Goal: Transaction & Acquisition: Register for event/course

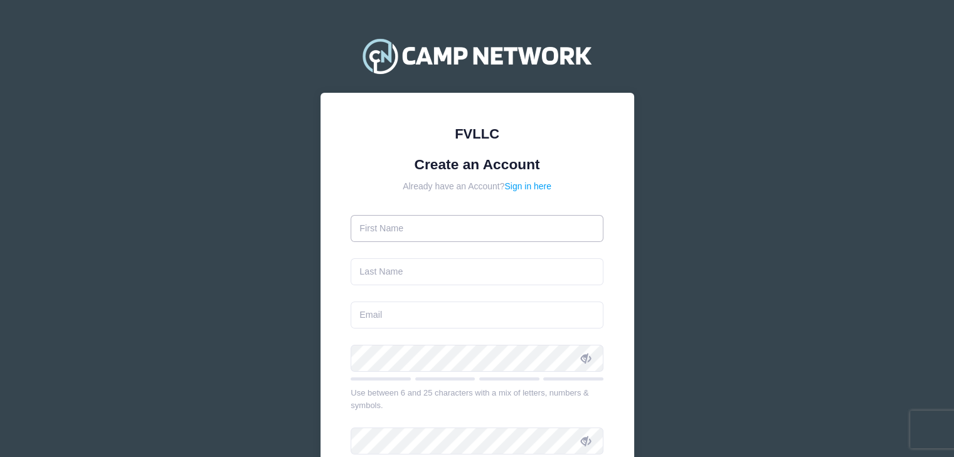
click at [515, 226] on input "text" at bounding box center [476, 228] width 253 height 27
type input "[PERSON_NAME]"
click at [522, 281] on input "text" at bounding box center [476, 271] width 253 height 27
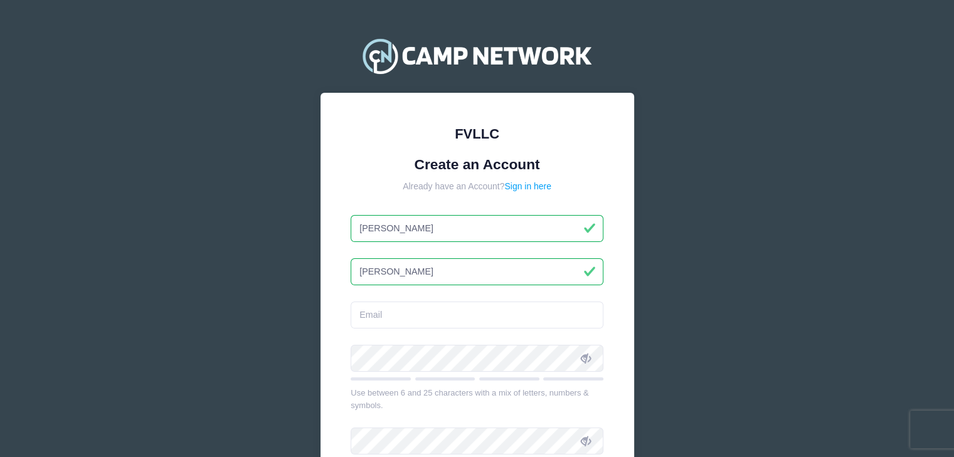
type input "[PERSON_NAME]"
click at [522, 314] on input "email" at bounding box center [476, 315] width 253 height 27
type input "[EMAIL_ADDRESS][DOMAIN_NAME]"
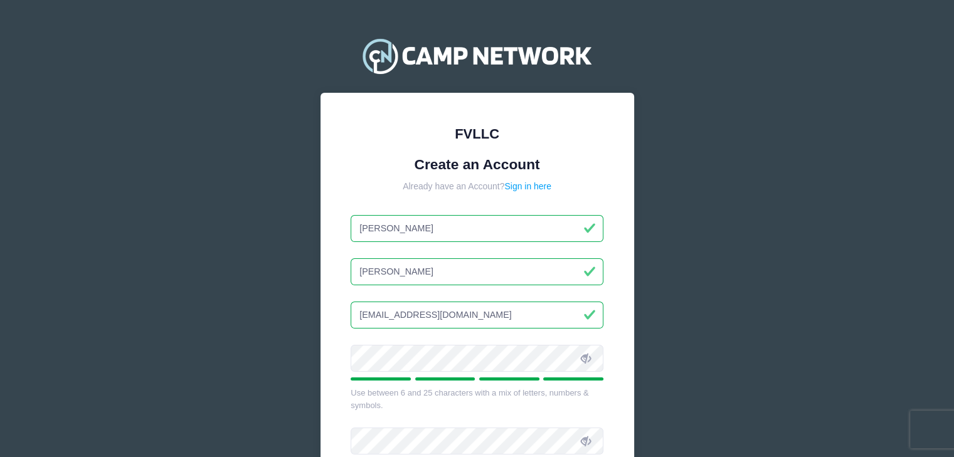
click at [586, 354] on icon at bounding box center [586, 359] width 10 height 10
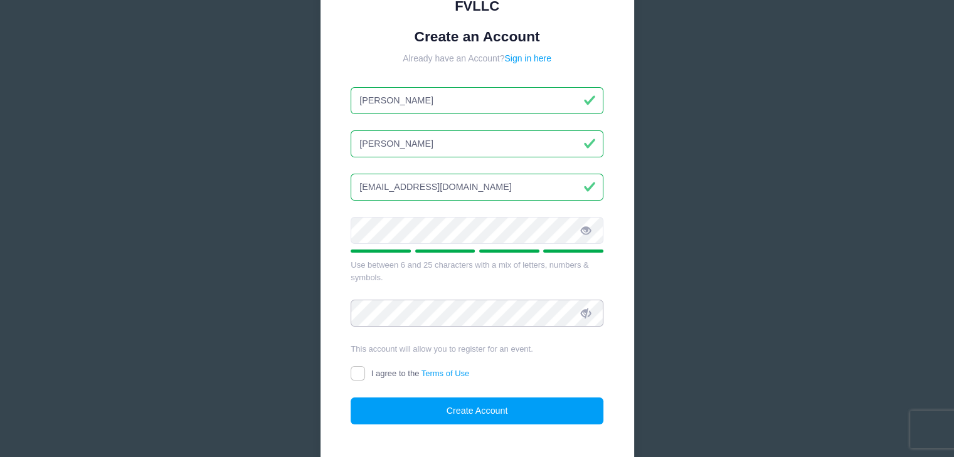
scroll to position [129, 0]
click at [349, 365] on div "FVLLC Create an Account Already have an Account? Sign in here Juliana Grangroth…" at bounding box center [476, 219] width 313 height 510
click at [364, 372] on input "I agree to the Terms of Use" at bounding box center [357, 373] width 14 height 14
checkbox input "true"
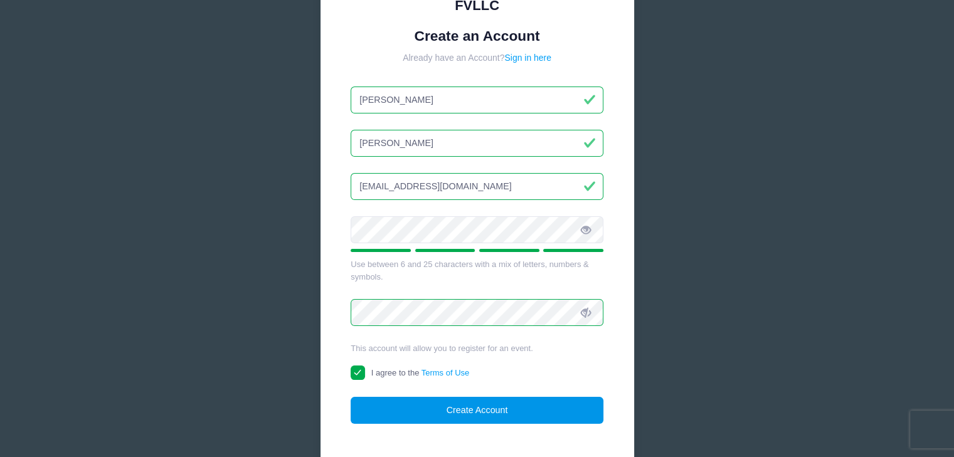
click at [505, 413] on button "Create Account" at bounding box center [476, 410] width 253 height 27
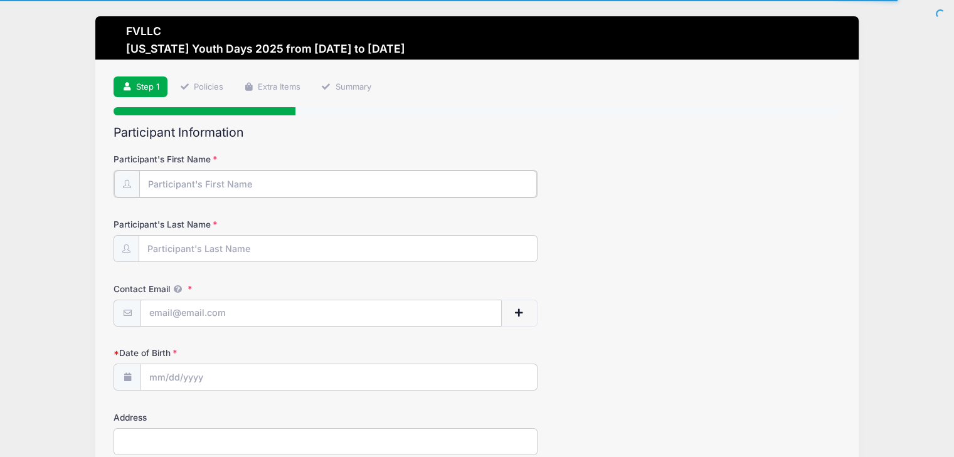
click at [266, 186] on input "Participant's First Name" at bounding box center [337, 184] width 397 height 27
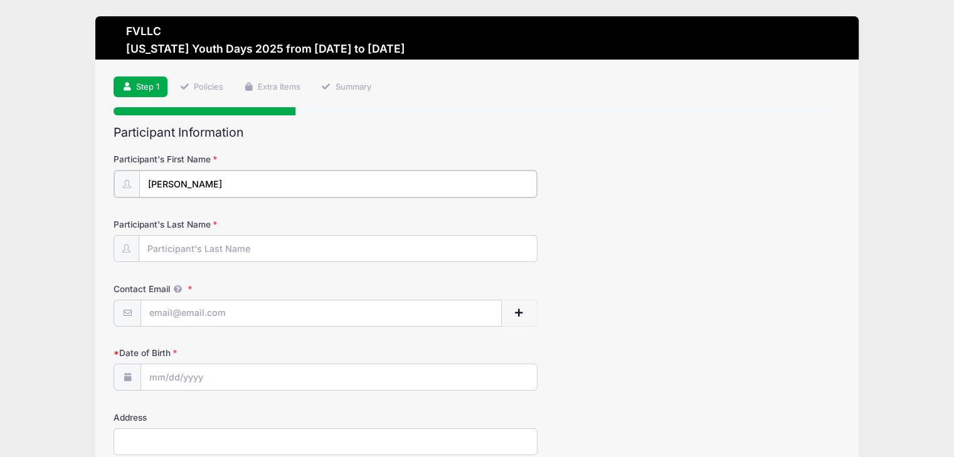
type input "[PERSON_NAME]"
click at [271, 255] on input "Participant's Last Name" at bounding box center [337, 247] width 397 height 27
type input "[PERSON_NAME]"
click at [260, 313] on input "Contact Email" at bounding box center [321, 312] width 360 height 27
type input "[EMAIL_ADDRESS][DOMAIN_NAME]"
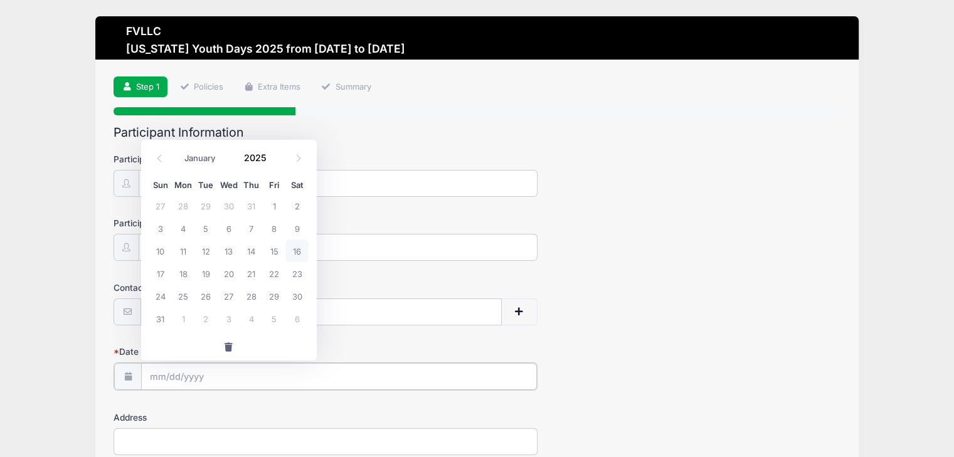
click at [280, 371] on input "Date of Birth" at bounding box center [339, 376] width 396 height 27
click at [181, 276] on span "18" at bounding box center [183, 273] width 23 height 23
type input "08/18/2025"
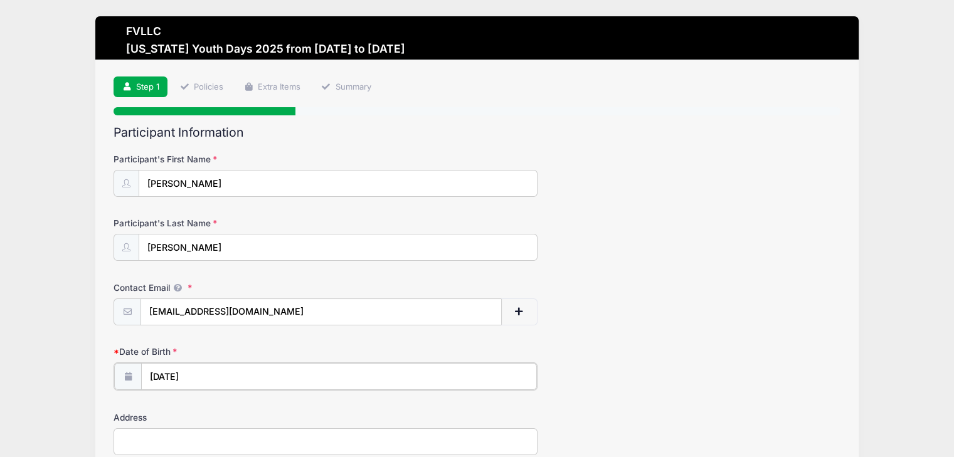
click at [184, 378] on input "08/18/2025" at bounding box center [339, 376] width 396 height 27
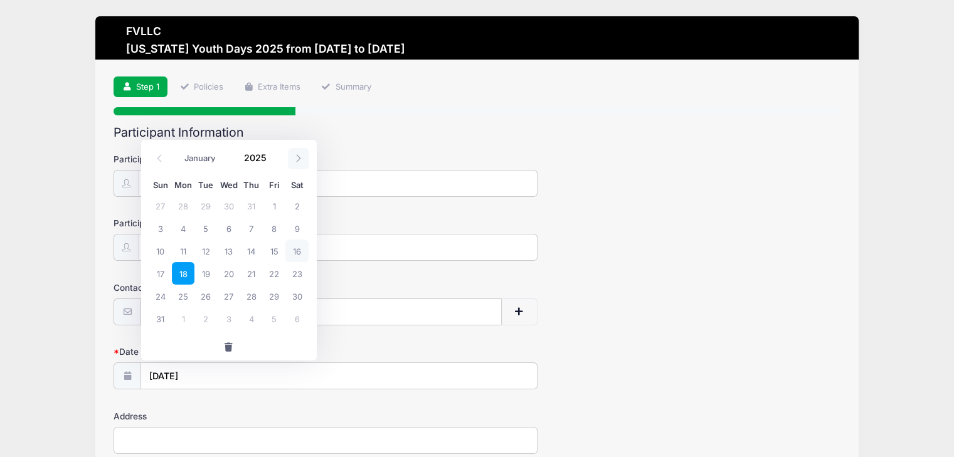
click at [291, 155] on span at bounding box center [298, 158] width 21 height 21
click at [152, 157] on span at bounding box center [159, 158] width 21 height 21
select select "7"
click at [273, 159] on span at bounding box center [274, 162] width 9 height 9
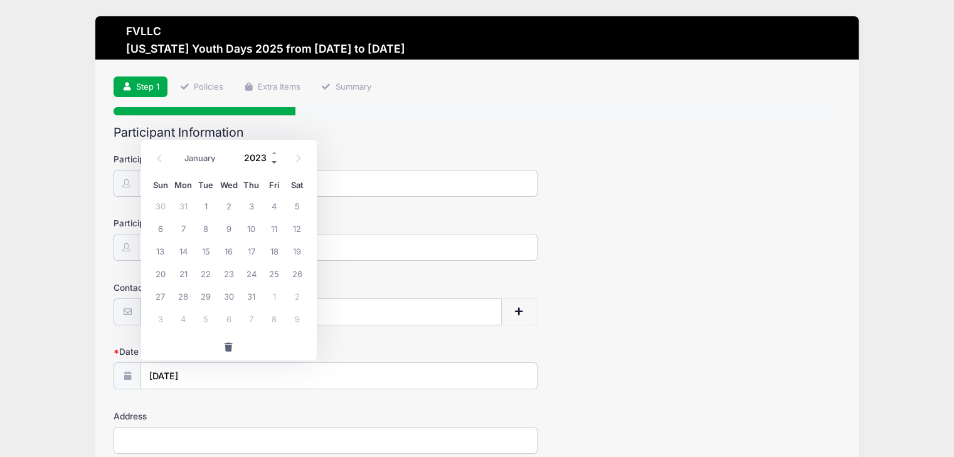
click at [273, 159] on span at bounding box center [274, 162] width 9 height 9
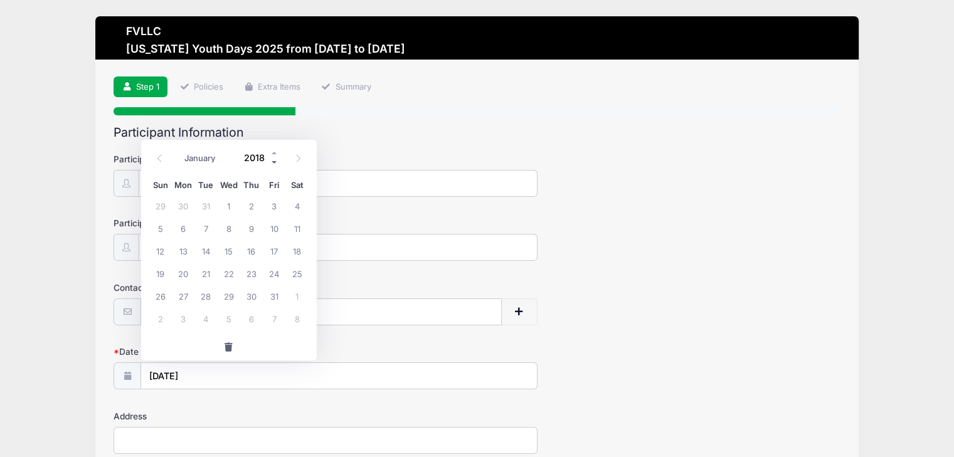
click at [273, 159] on span at bounding box center [274, 162] width 9 height 9
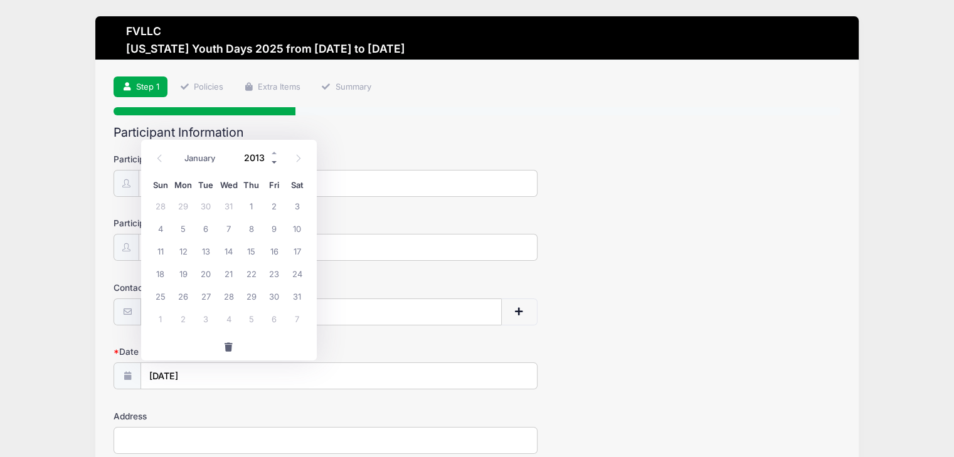
click at [273, 159] on span at bounding box center [274, 162] width 9 height 9
type input "2010"
click at [229, 244] on span "18" at bounding box center [228, 250] width 23 height 23
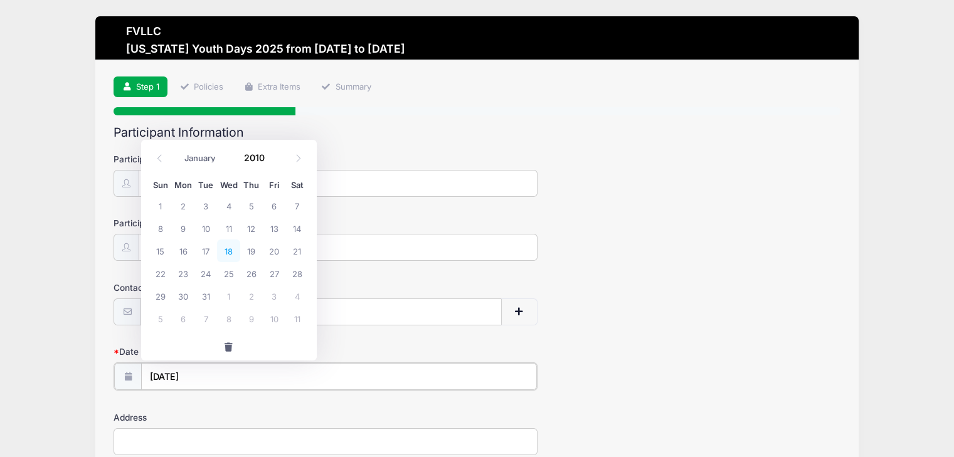
type input "08/18/2010"
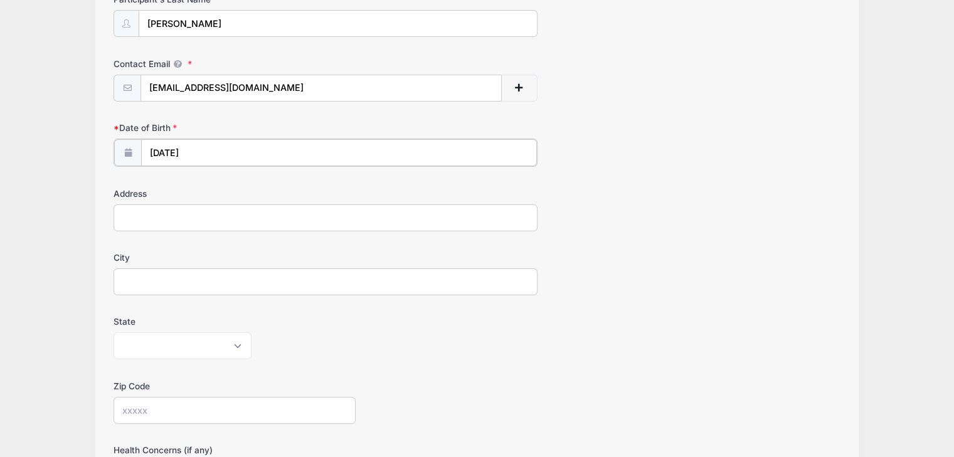
scroll to position [224, 0]
click at [184, 226] on input "Address" at bounding box center [325, 216] width 424 height 27
type input "962 jensen rd"
click at [208, 278] on input "City" at bounding box center [325, 279] width 424 height 27
type input "c"
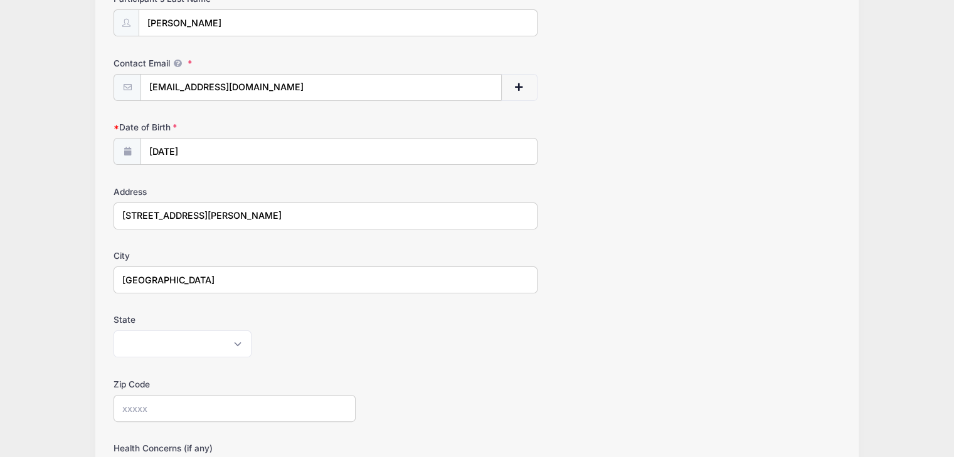
type input "Columbia Falls"
click at [235, 339] on select "Alabama Alaska American Samoa Arizona Arkansas Armed Forces Africa Armed Forces…" at bounding box center [182, 343] width 138 height 27
select select "MT"
click at [113, 330] on select "Alabama Alaska American Samoa Arizona Arkansas Armed Forces Africa Armed Forces…" at bounding box center [182, 343] width 138 height 27
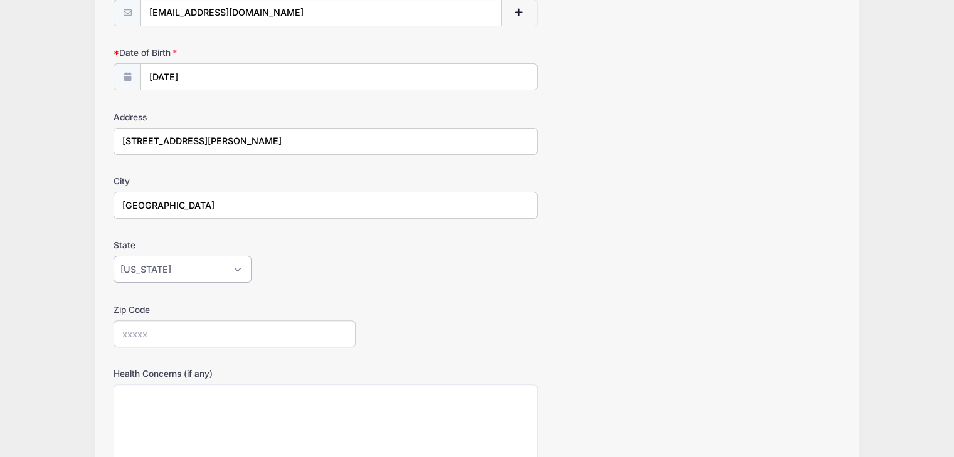
scroll to position [330, 0]
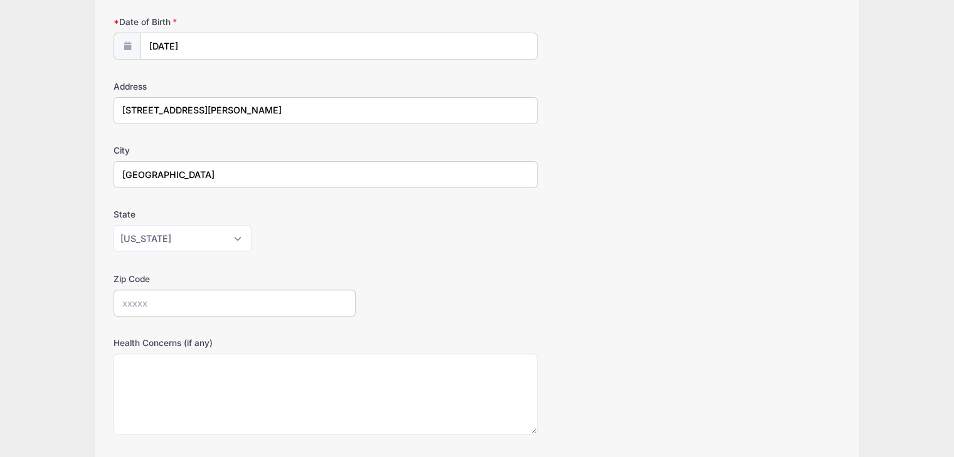
click at [171, 298] on input "Zip Code" at bounding box center [234, 303] width 242 height 27
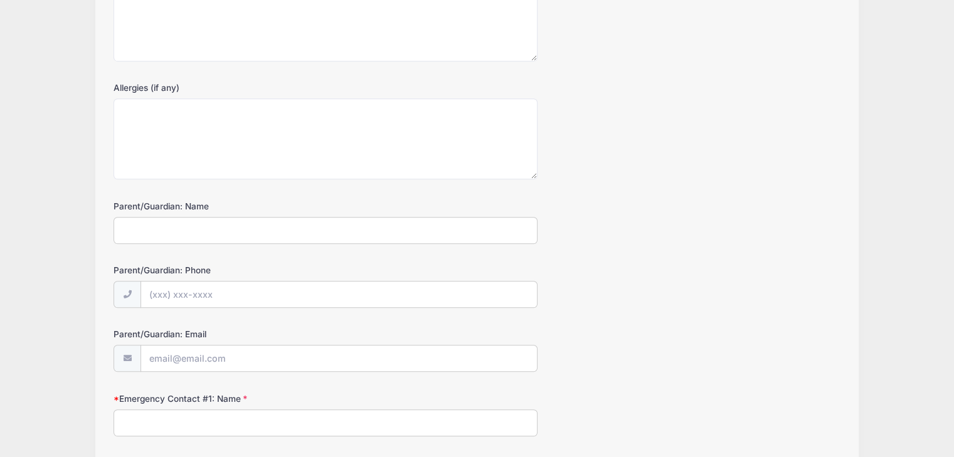
scroll to position [711, 0]
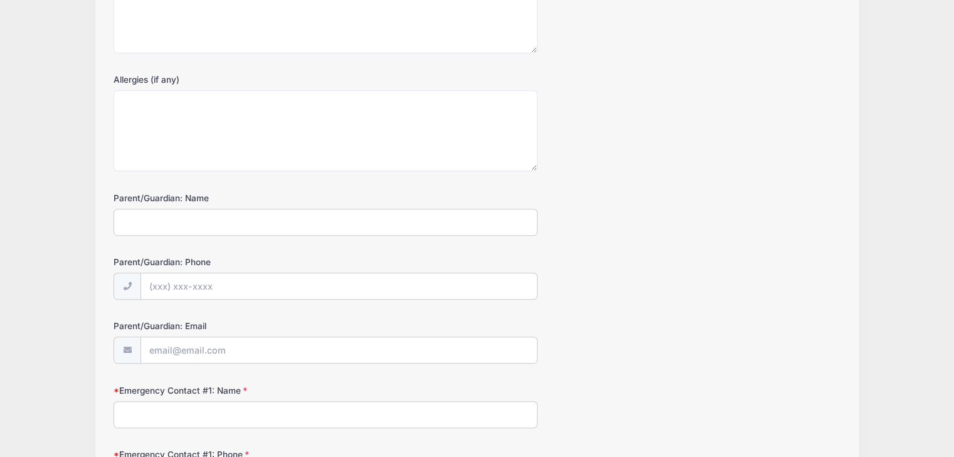
type input "59912"
click at [212, 219] on input "Parent/Guardian: Name" at bounding box center [325, 222] width 424 height 27
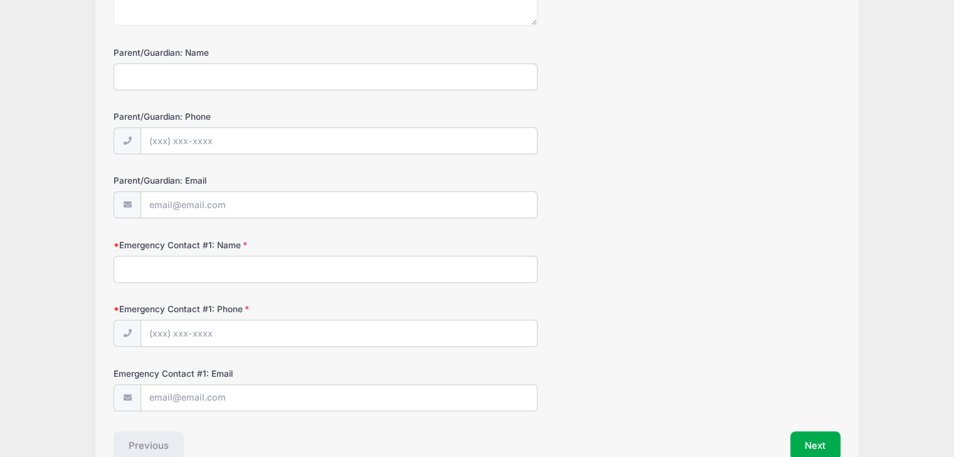
scroll to position [873, 0]
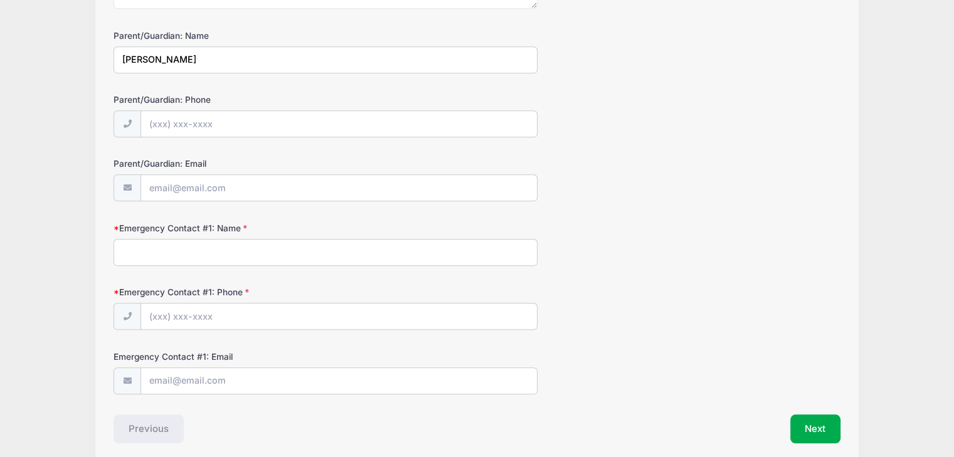
type input "Daniel Grangroth"
click at [224, 121] on input "Parent/Guardian: Phone" at bounding box center [339, 124] width 396 height 27
type input "(406) 309-4388"
click at [233, 183] on input "Parent/Guardian: Email" at bounding box center [339, 188] width 396 height 27
type input "dangrangroth01@gmail.com"
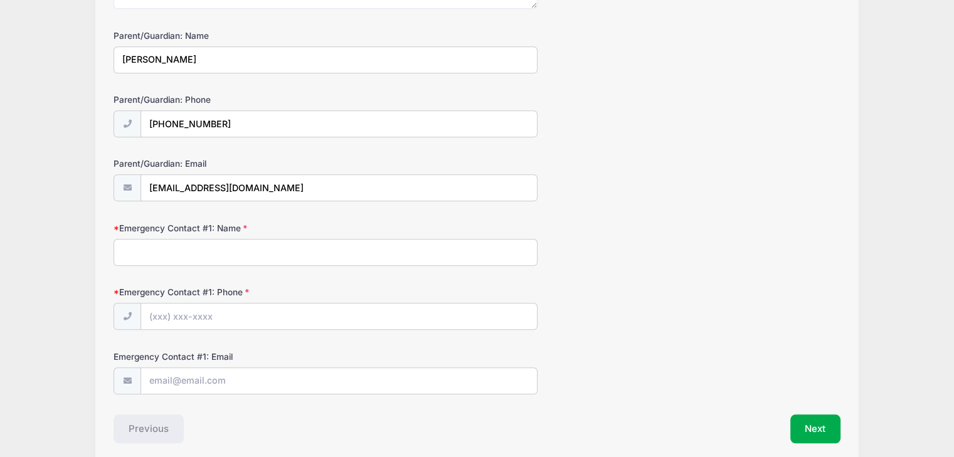
click at [246, 261] on input "Emergency Contact #1: Name" at bounding box center [325, 252] width 424 height 27
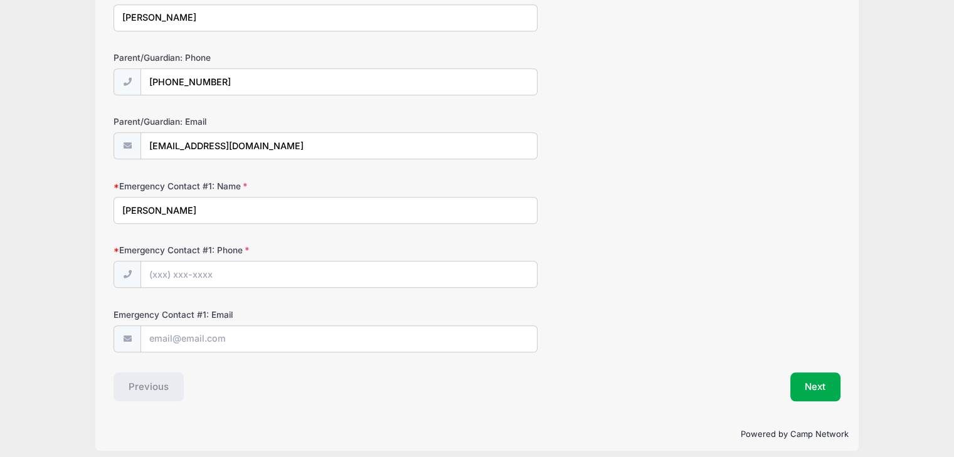
scroll to position [916, 0]
type input "Mary Grangroth"
click at [245, 275] on input "Emergency Contact #1: Phone" at bounding box center [339, 274] width 396 height 27
type input "(406) 309-1305"
click at [241, 334] on input "Emergency Contact #1: Email" at bounding box center [339, 338] width 396 height 27
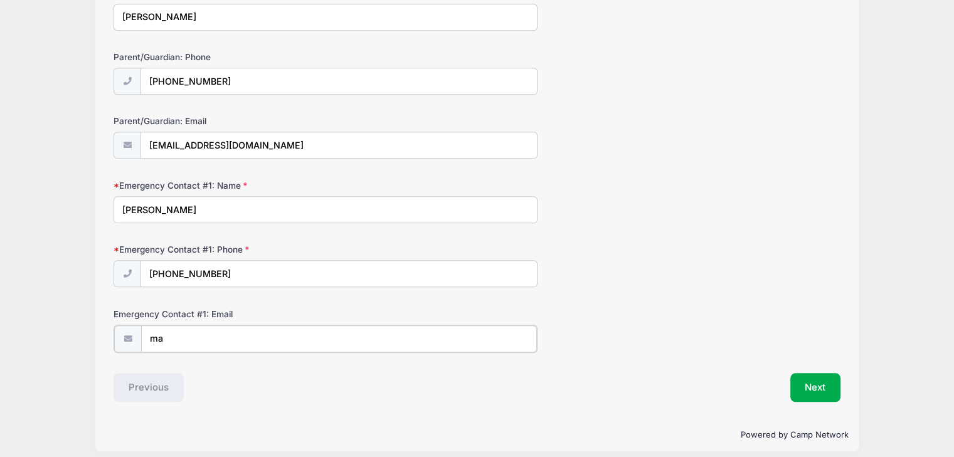
type input "m"
type input "marygrangroth@gmail.com"
click at [810, 391] on button "Next" at bounding box center [815, 386] width 51 height 29
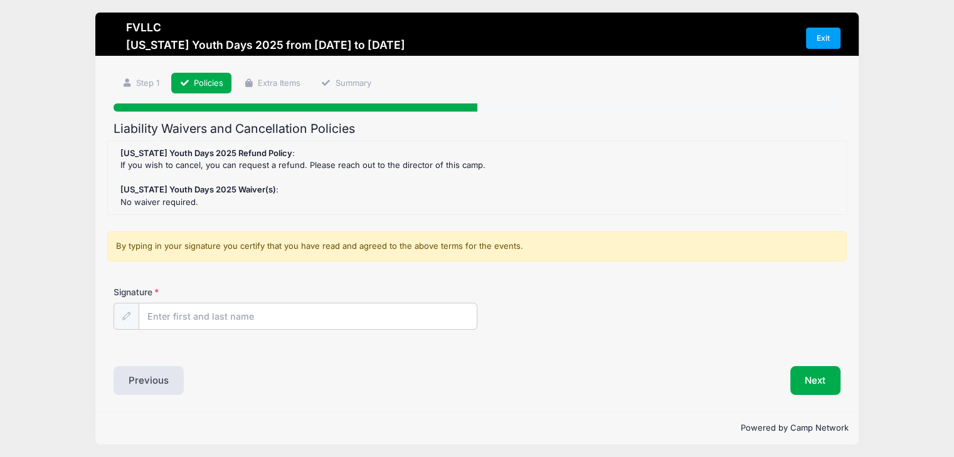
scroll to position [0, 0]
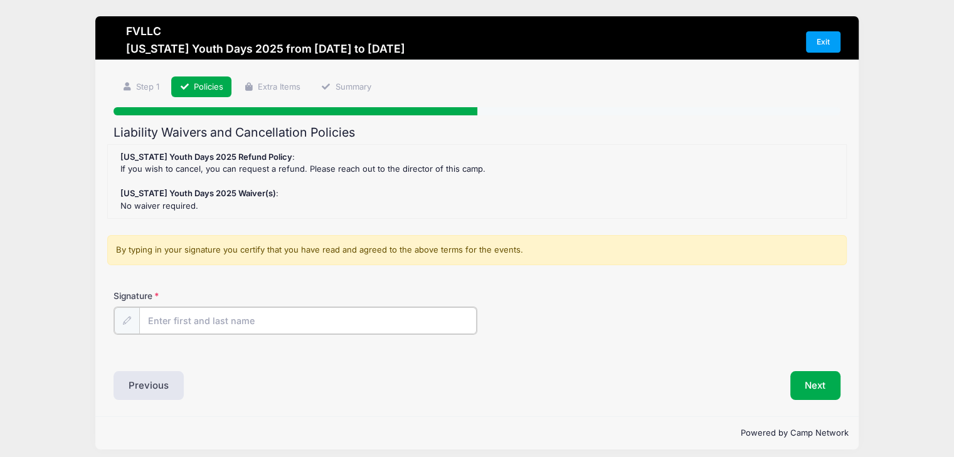
click at [277, 318] on input "Signature" at bounding box center [307, 320] width 337 height 27
click at [132, 327] on div at bounding box center [126, 320] width 26 height 27
click at [130, 322] on icon at bounding box center [126, 320] width 8 height 8
click at [208, 319] on input "Signature" at bounding box center [307, 320] width 337 height 27
click at [238, 357] on div "Liability Waivers and Cancellation Policies Montana Youth Days 2025 Refund Poli…" at bounding box center [476, 261] width 727 height 273
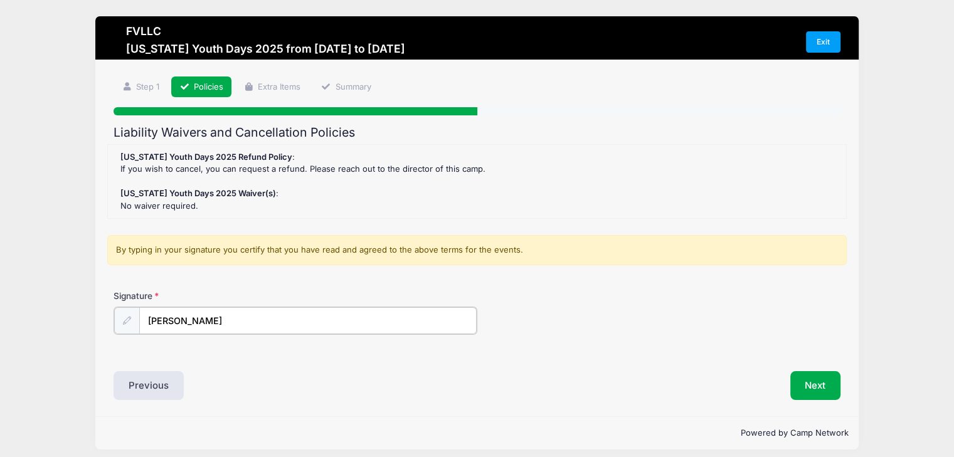
click at [265, 317] on input "Juliana Grangroth" at bounding box center [307, 320] width 337 height 27
click at [179, 320] on input "Juliana Grangroth" at bounding box center [307, 320] width 337 height 27
type input "Juliana M Grangroth"
click at [273, 365] on div "Liability Waivers and Cancellation Policies Montana Youth Days 2025 Refund Poli…" at bounding box center [476, 261] width 727 height 273
click at [809, 383] on button "Next" at bounding box center [815, 384] width 51 height 29
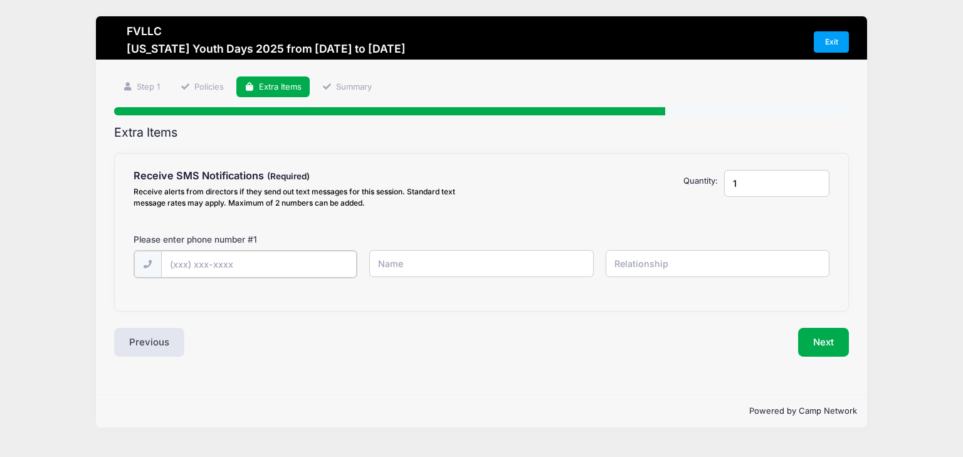
click at [0, 0] on input "text" at bounding box center [0, 0] width 0 height 0
type input "(406) 885-2076"
click at [0, 0] on input "text" at bounding box center [0, 0] width 0 height 0
type input "Juliana Grangroth"
click at [0, 0] on input "text" at bounding box center [0, 0] width 0 height 0
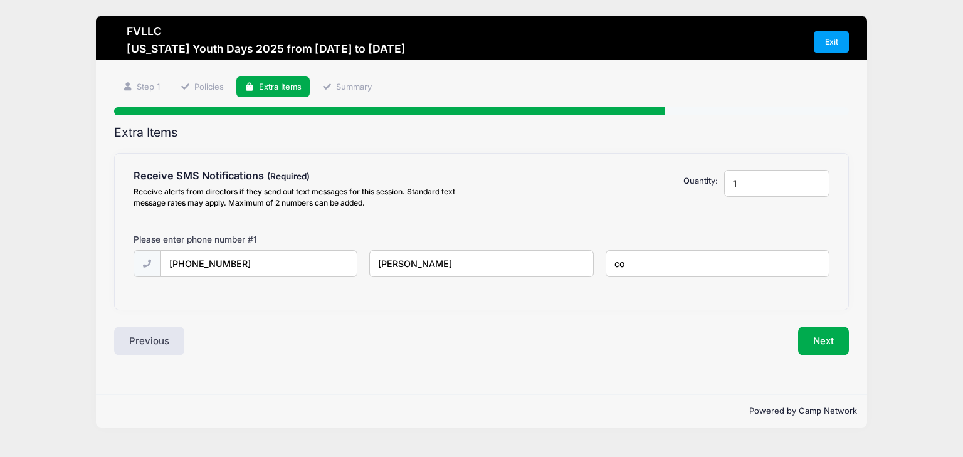
type input "c"
click at [838, 330] on button "Next" at bounding box center [823, 341] width 51 height 29
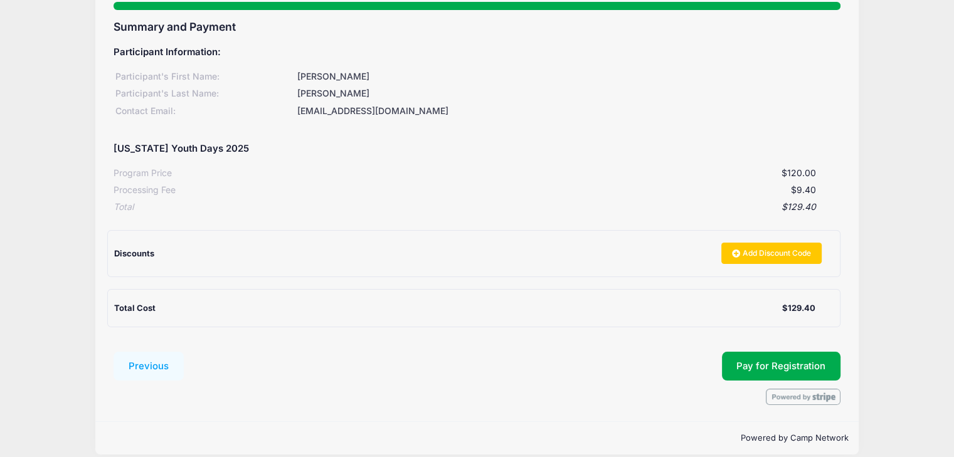
scroll to position [118, 0]
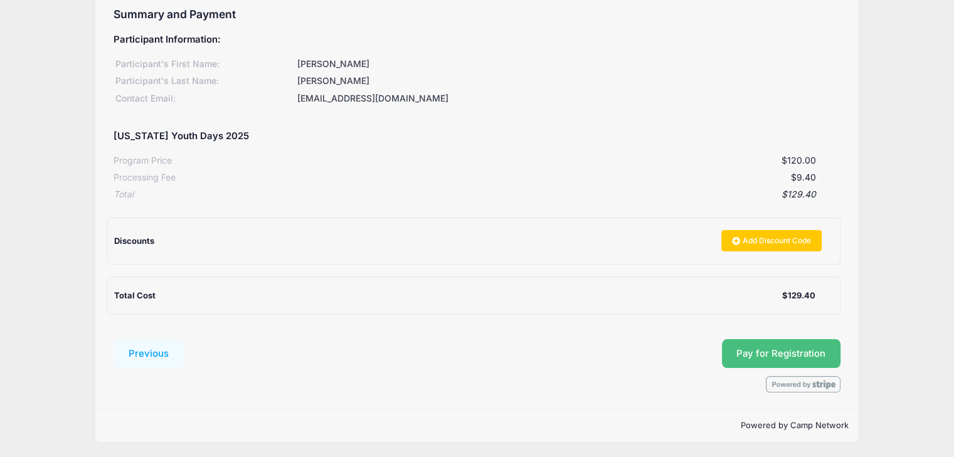
click at [774, 360] on button "Pay for Registration" at bounding box center [781, 353] width 119 height 29
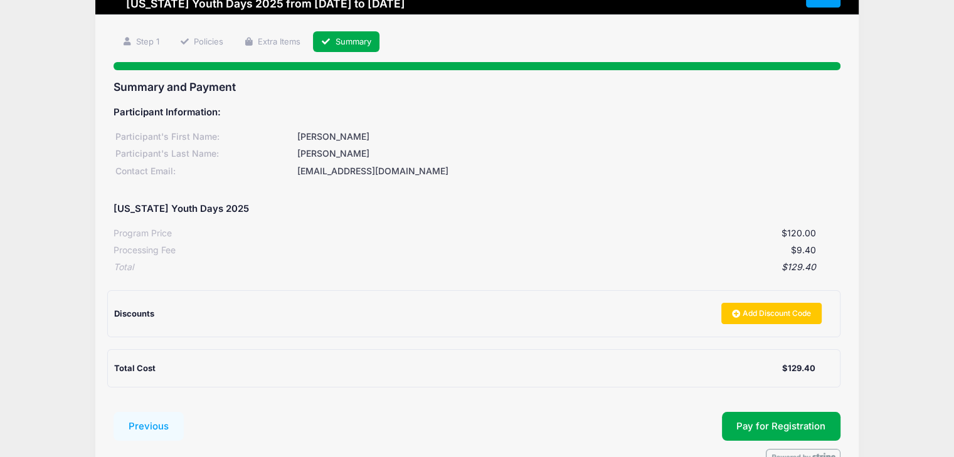
scroll to position [46, 0]
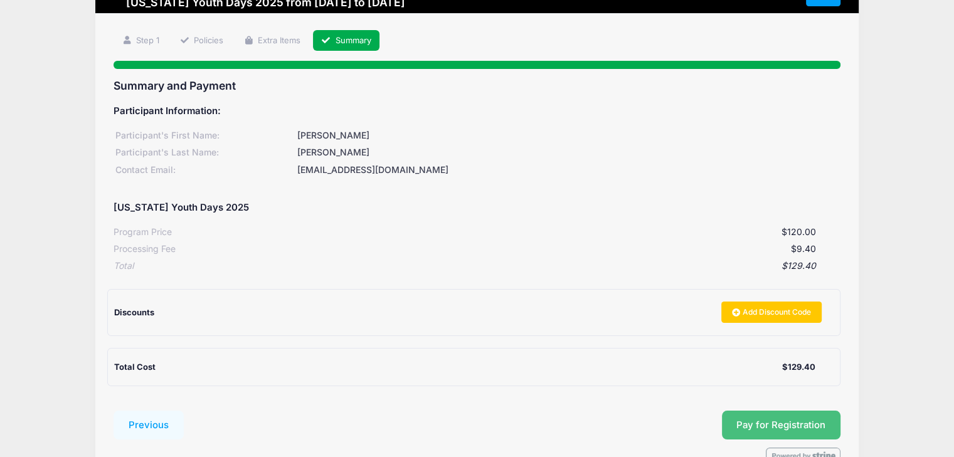
click at [760, 421] on span "Pay for Registration" at bounding box center [780, 424] width 89 height 11
click at [201, 39] on link "Policies" at bounding box center [201, 40] width 60 height 21
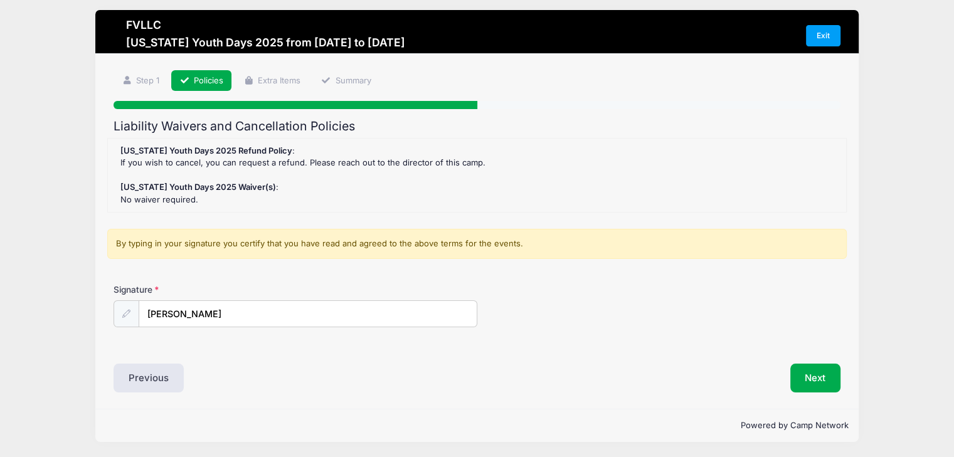
scroll to position [6, 0]
click at [276, 82] on link "Extra Items" at bounding box center [272, 80] width 73 height 21
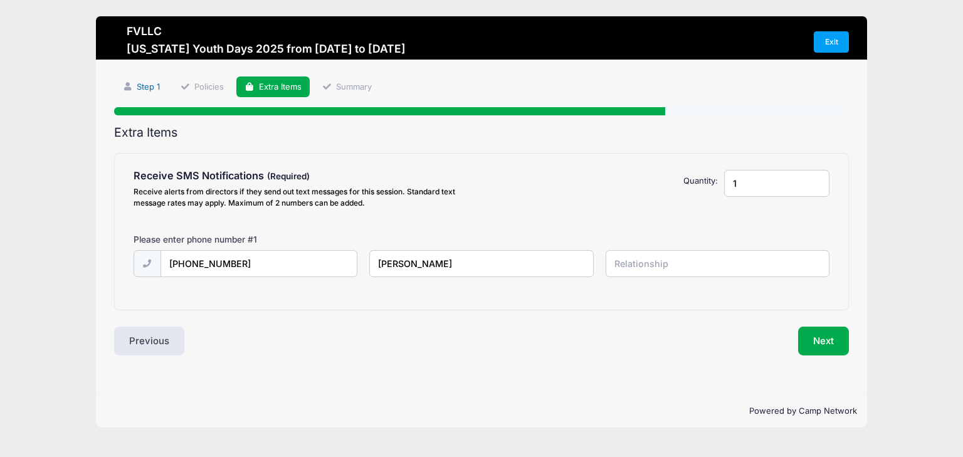
click at [144, 85] on link "Step 1" at bounding box center [141, 86] width 54 height 21
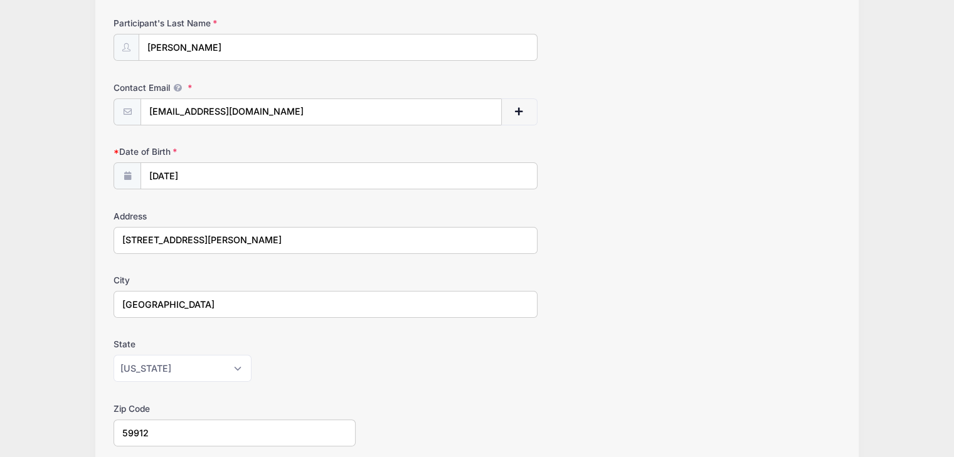
scroll to position [202, 0]
click at [176, 235] on input "962 jensen rd" at bounding box center [325, 238] width 424 height 27
click at [143, 236] on input "962 jensen Rd" at bounding box center [325, 238] width 424 height 27
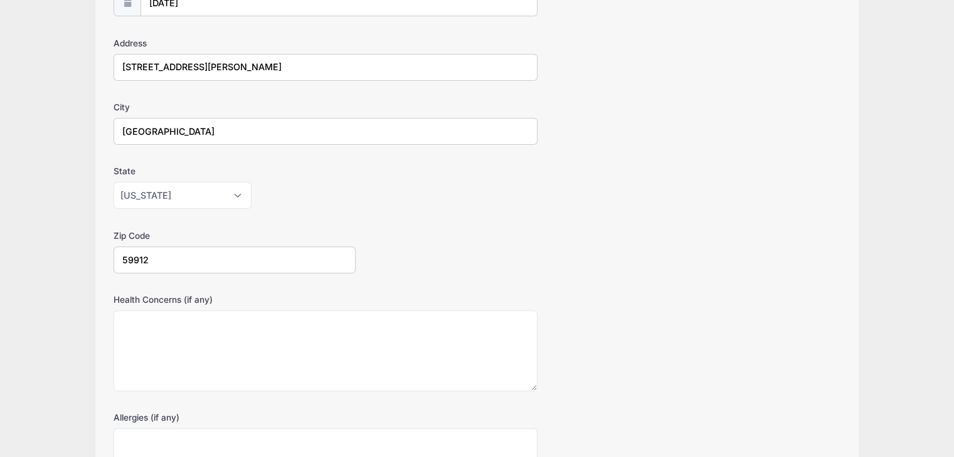
scroll to position [0, 0]
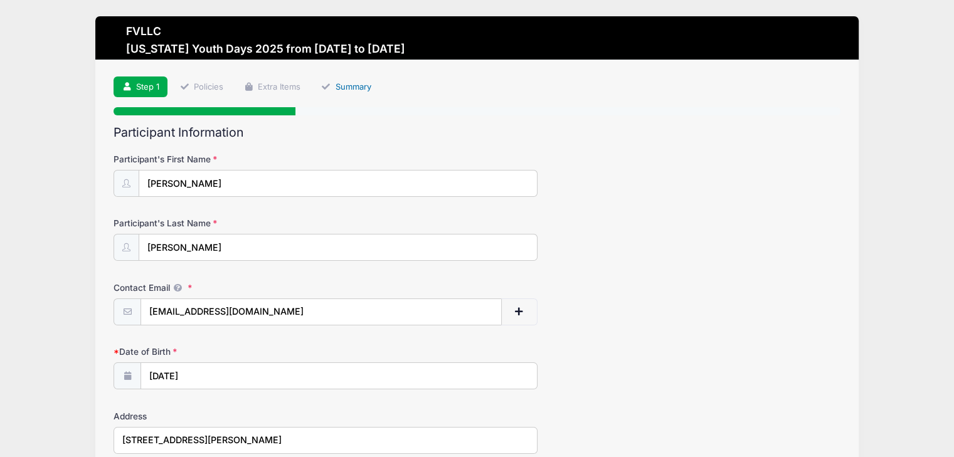
type input "962 Jensen Rd"
click at [351, 83] on link "Summary" at bounding box center [346, 86] width 66 height 21
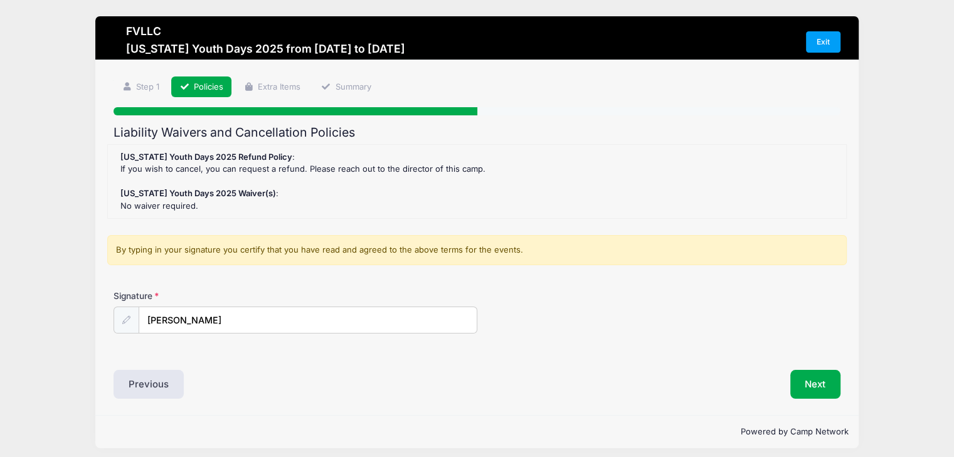
scroll to position [6, 0]
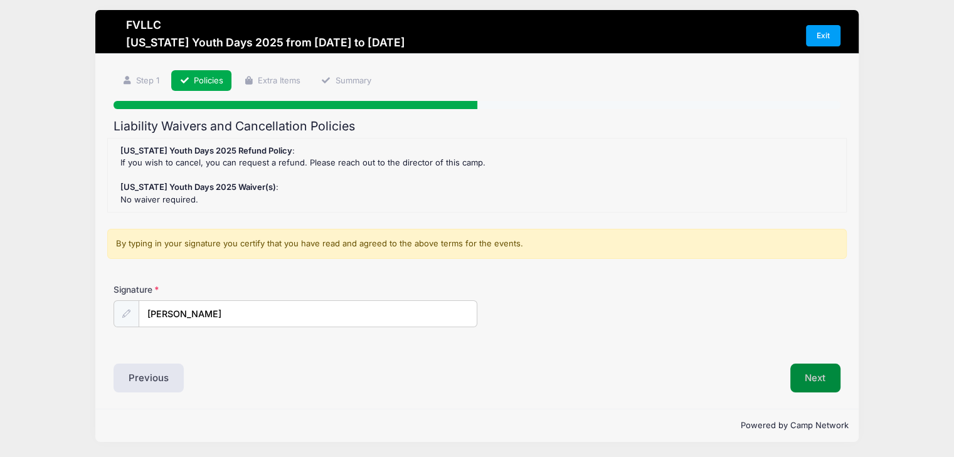
click at [822, 381] on button "Next" at bounding box center [815, 378] width 51 height 29
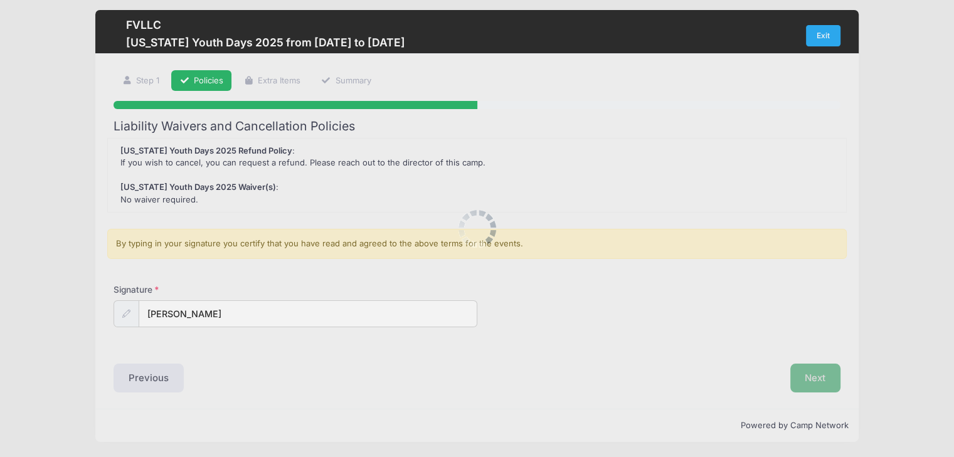
click at [822, 381] on div at bounding box center [477, 228] width 954 height 457
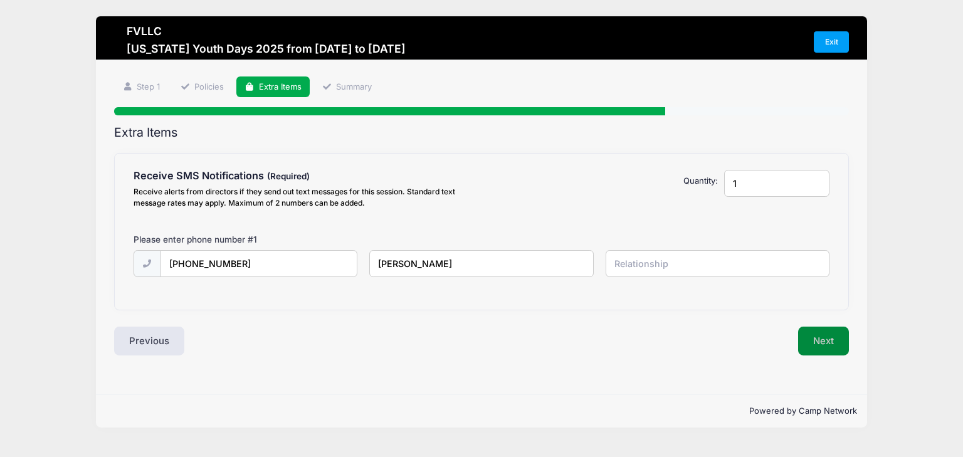
click at [819, 342] on button "Next" at bounding box center [823, 341] width 51 height 29
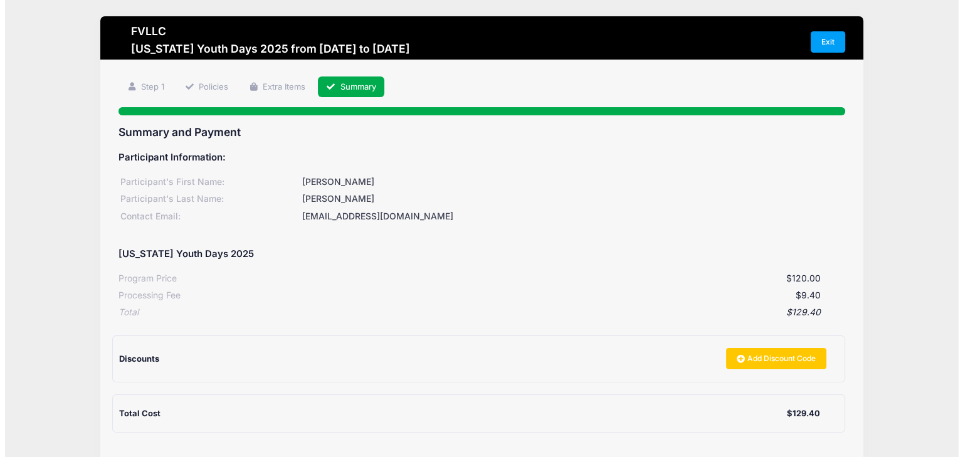
scroll to position [118, 0]
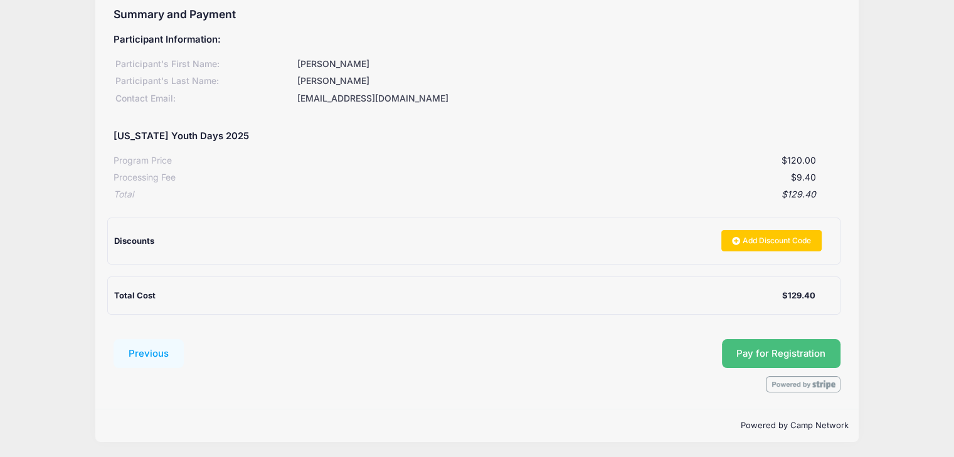
click at [772, 352] on span "Pay for Registration" at bounding box center [780, 353] width 89 height 11
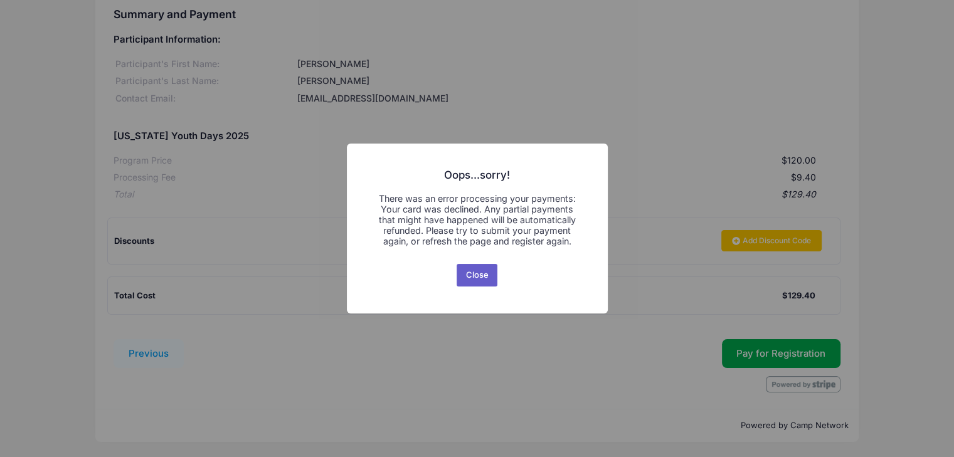
click at [470, 272] on button "Close" at bounding box center [476, 275] width 41 height 23
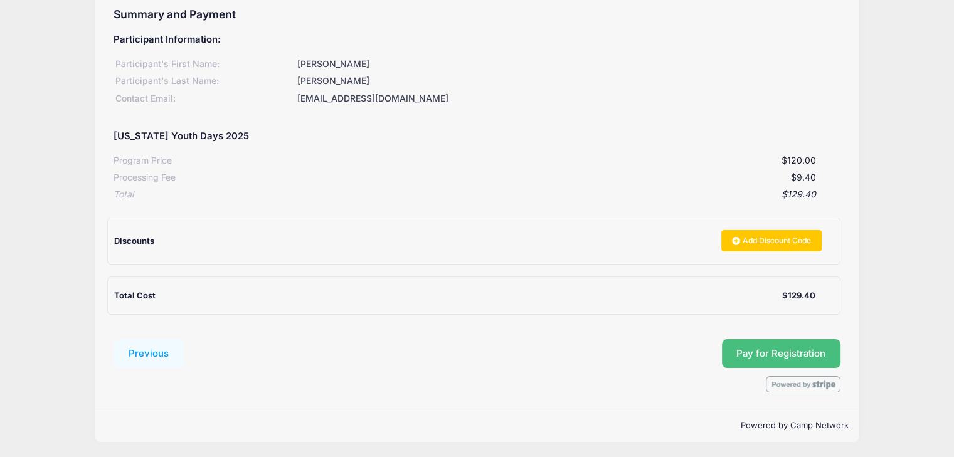
click at [743, 352] on span "Pay for Registration" at bounding box center [780, 353] width 89 height 11
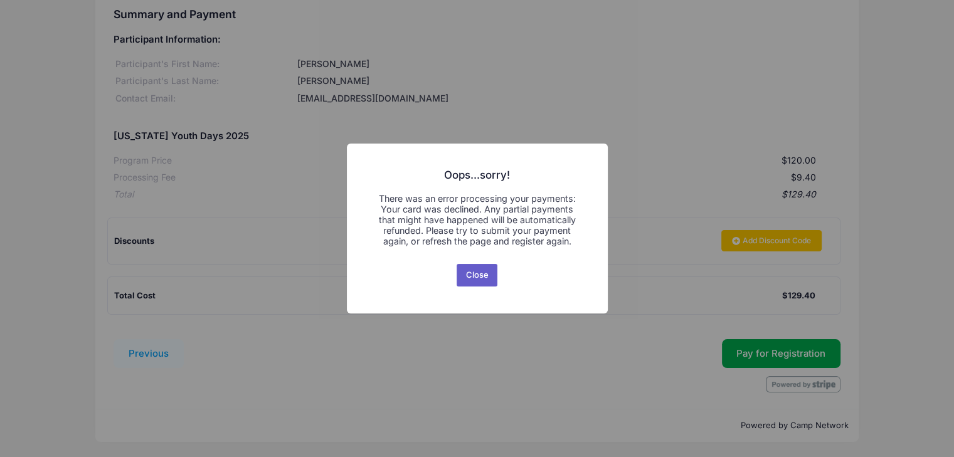
click at [479, 281] on button "Close" at bounding box center [476, 275] width 41 height 23
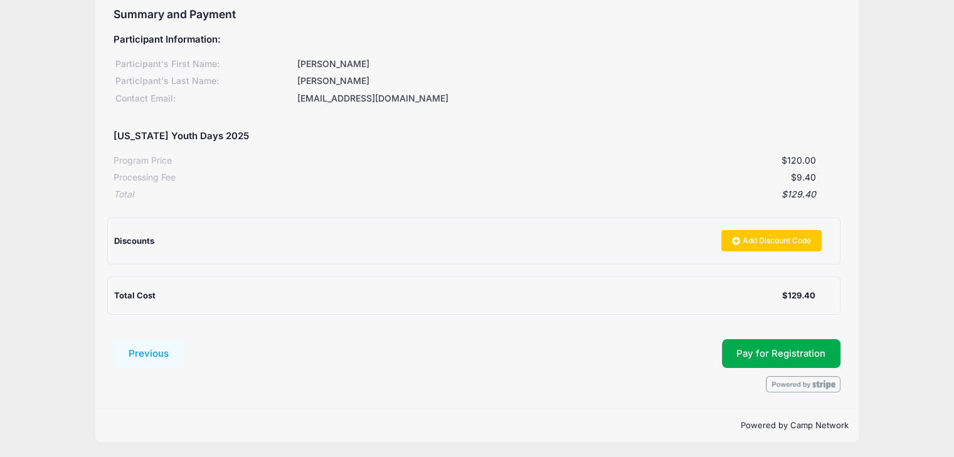
click at [775, 368] on form "Previous Submit Pay for Registration" at bounding box center [476, 365] width 727 height 53
click at [808, 350] on span "Pay for Registration" at bounding box center [780, 353] width 89 height 11
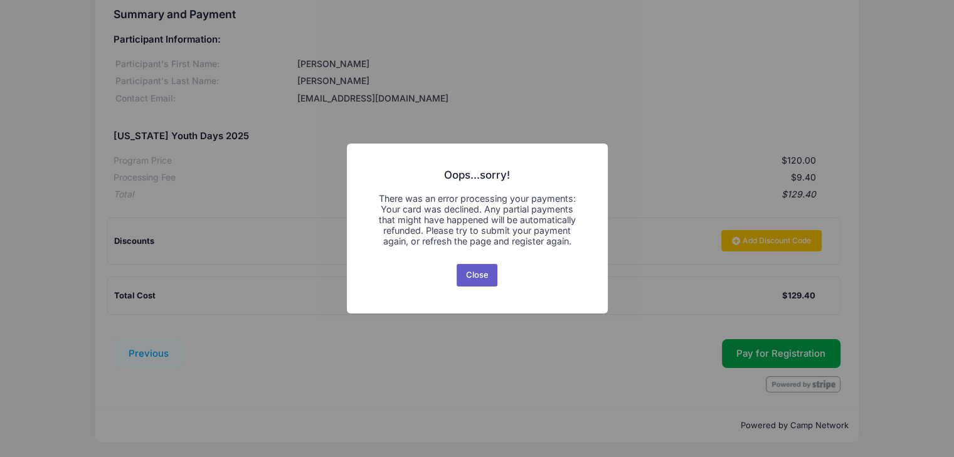
click at [481, 278] on button "Close" at bounding box center [476, 275] width 41 height 23
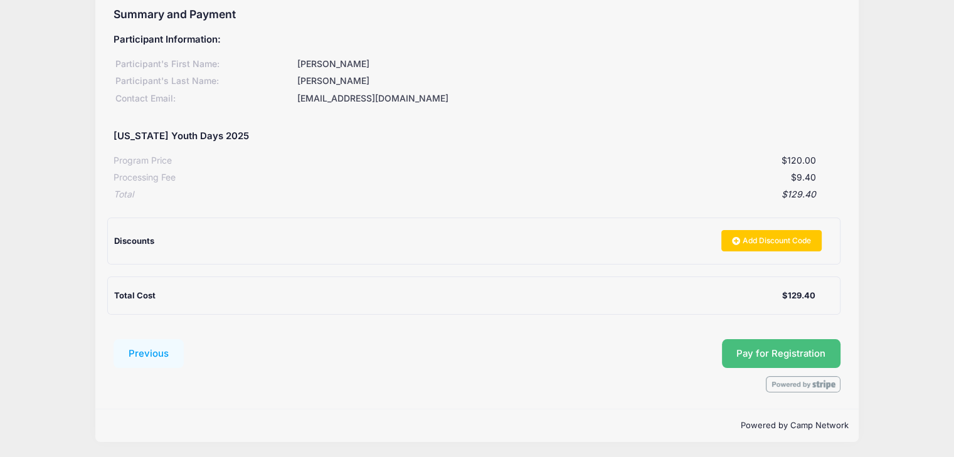
click at [768, 364] on button "Pay for Registration" at bounding box center [781, 353] width 119 height 29
